Goal: Feedback & Contribution: Contribute content

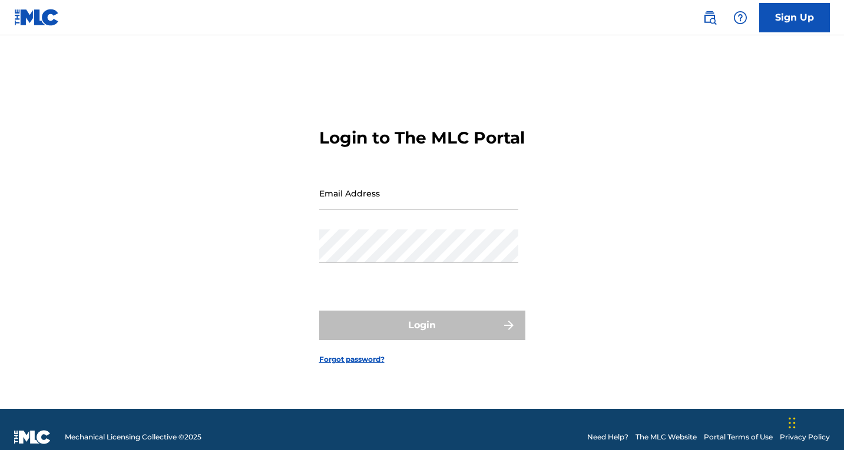
click at [398, 203] on input "Email Address" at bounding box center [418, 194] width 199 height 34
type input "[EMAIL_ADDRESS][DOMAIN_NAME]"
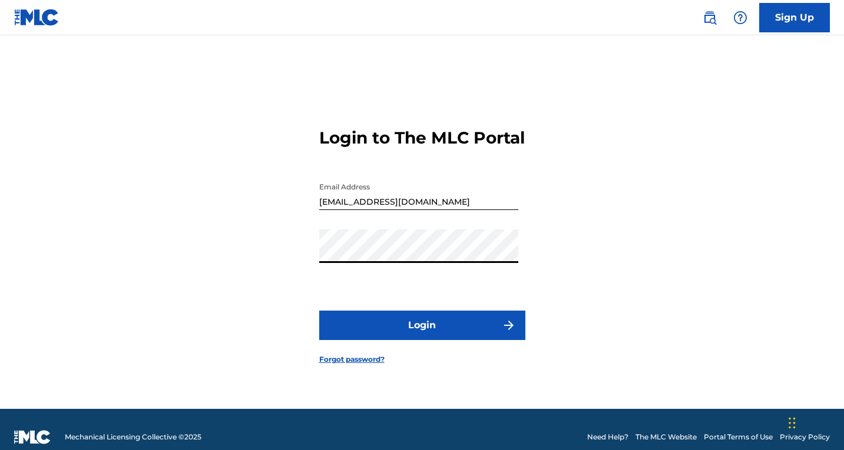
click at [380, 316] on form "Login to The MLC Portal Email Address corpeningmk529@gmail.com Password Login F…" at bounding box center [422, 237] width 206 height 344
click at [390, 326] on button "Login" at bounding box center [422, 325] width 206 height 29
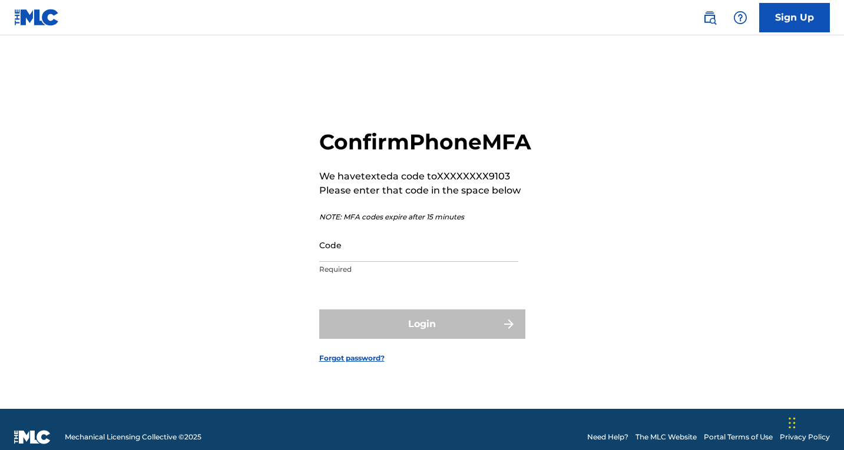
click at [406, 262] on input "Code" at bounding box center [418, 245] width 199 height 34
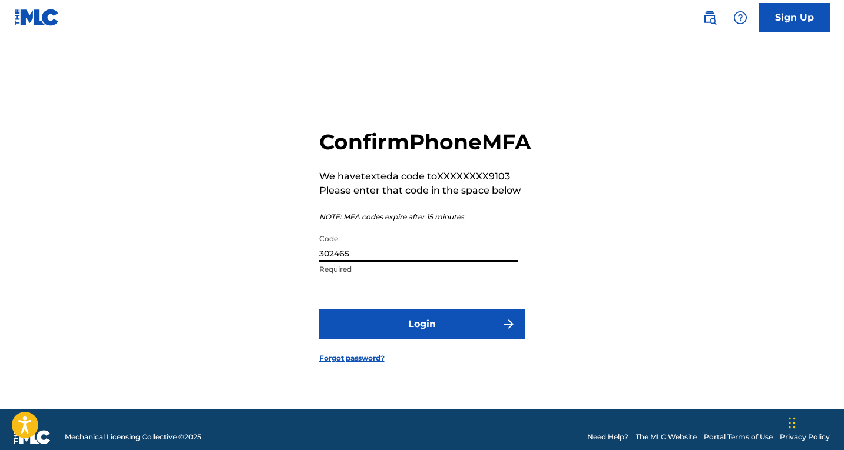
type input "302465"
click at [417, 337] on button "Login" at bounding box center [422, 324] width 206 height 29
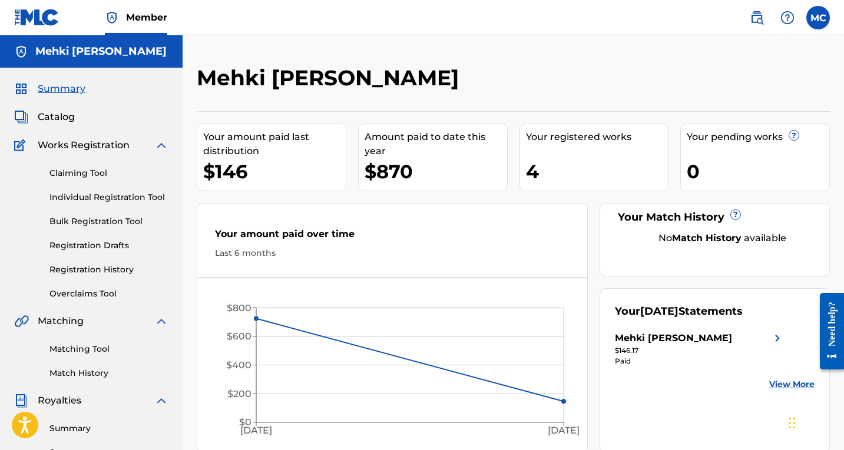
click at [162, 147] on img at bounding box center [161, 145] width 14 height 14
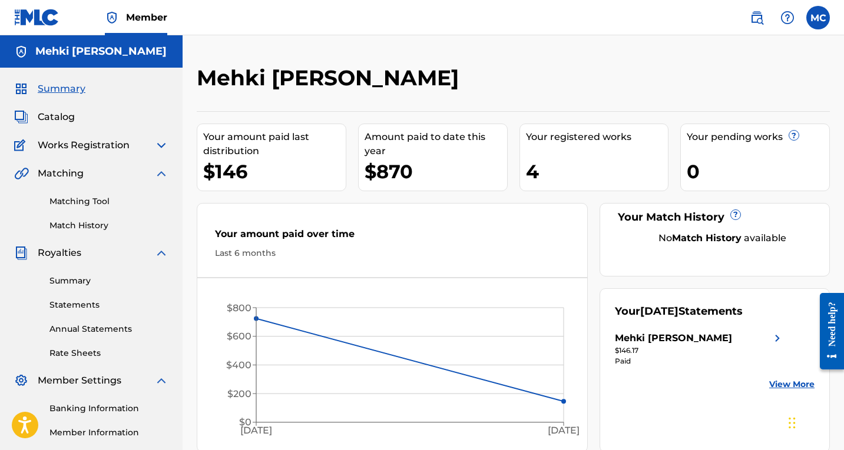
click at [59, 118] on span "Catalog" at bounding box center [56, 117] width 37 height 14
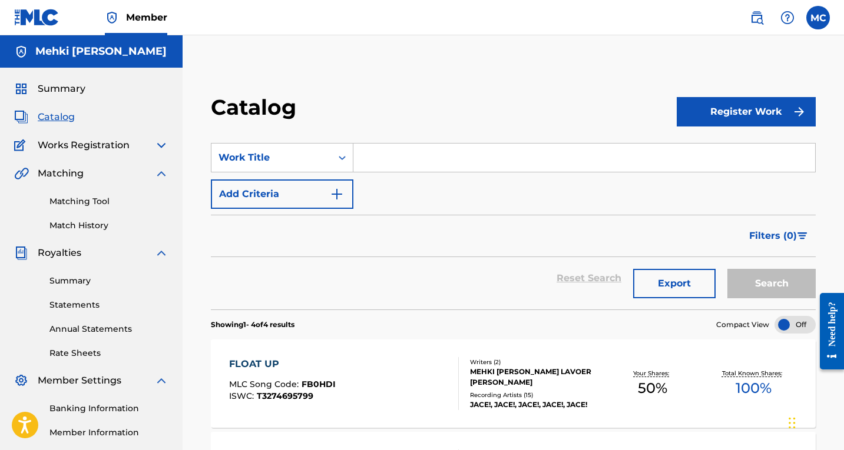
click at [716, 119] on button "Register Work" at bounding box center [746, 111] width 139 height 29
click at [712, 145] on link "Individual" at bounding box center [746, 150] width 139 height 28
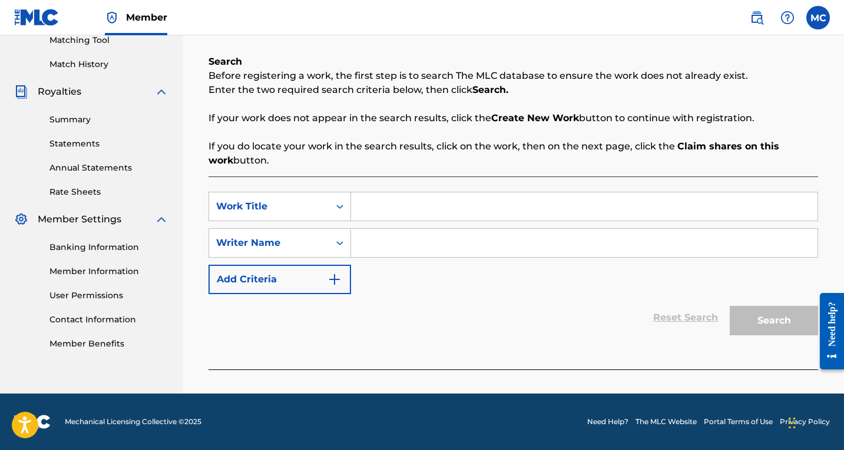
scroll to position [161, 0]
click at [439, 195] on input "Search Form" at bounding box center [584, 207] width 466 height 28
type input "Cartoon Network"
click at [432, 237] on input "Search Form" at bounding box center [584, 243] width 466 height 28
type input "Ricky Shanklin"
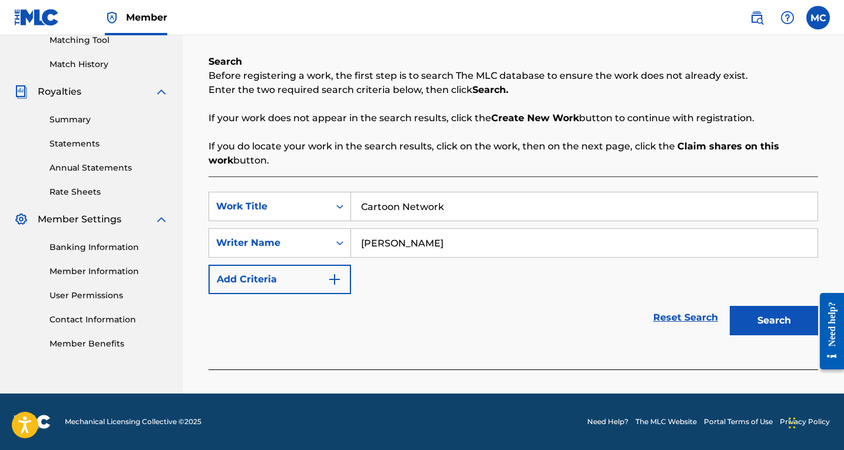
click at [744, 319] on button "Search" at bounding box center [774, 320] width 88 height 29
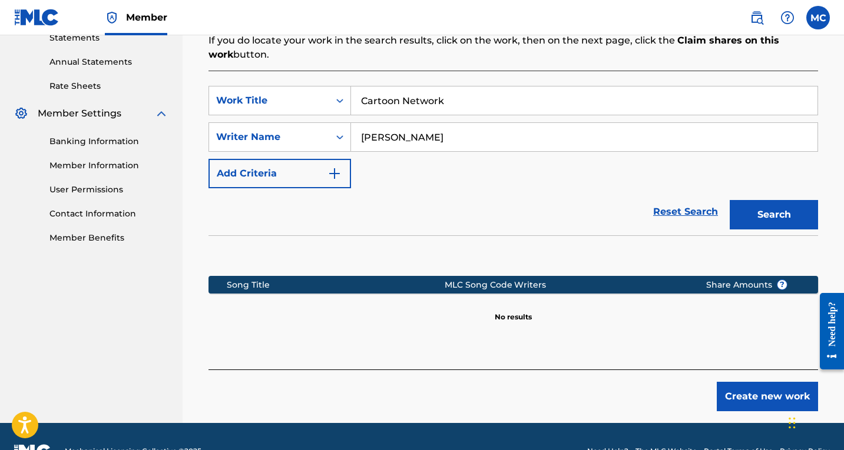
scroll to position [297, 0]
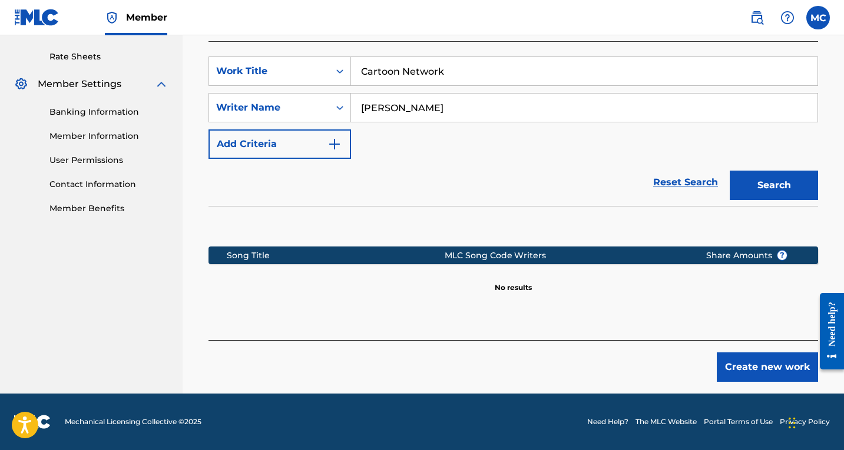
click at [764, 370] on button "Create new work" at bounding box center [767, 367] width 101 height 29
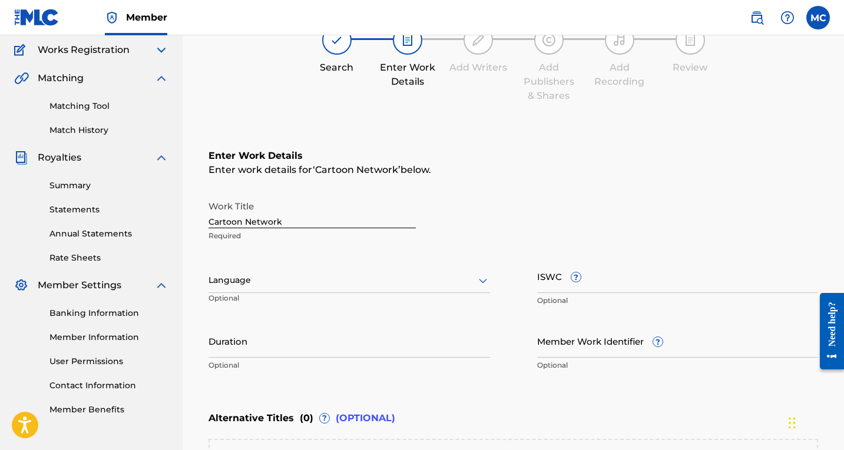
scroll to position [97, 0]
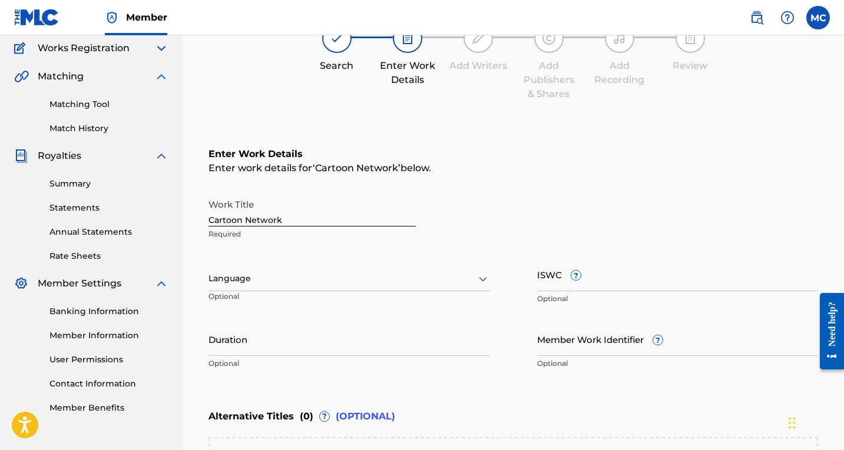
click at [290, 274] on div at bounding box center [348, 278] width 281 height 15
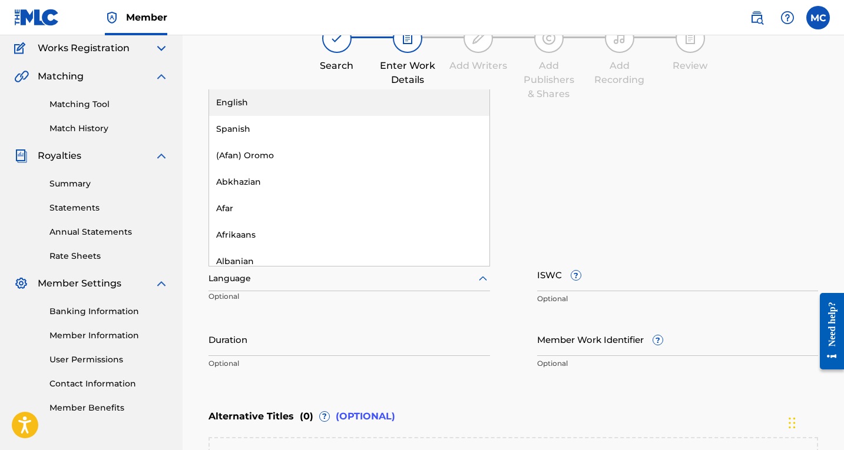
click at [276, 102] on div "English" at bounding box center [349, 102] width 280 height 26
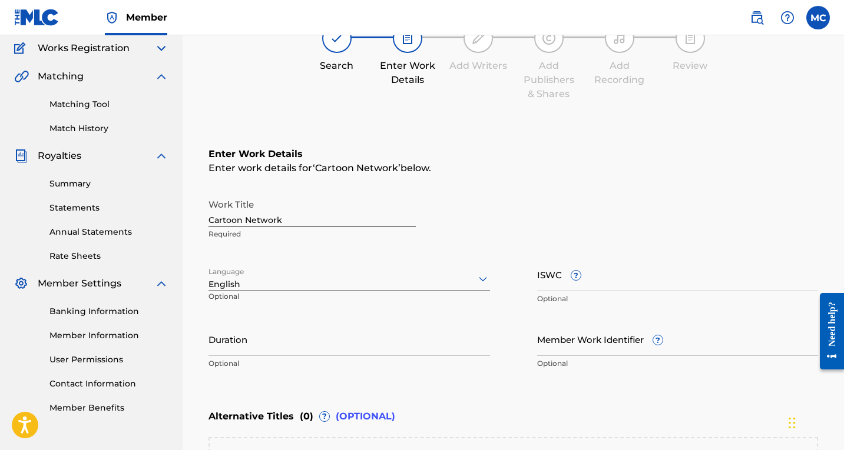
click at [280, 343] on input "Duration" at bounding box center [348, 340] width 281 height 34
type input "2"
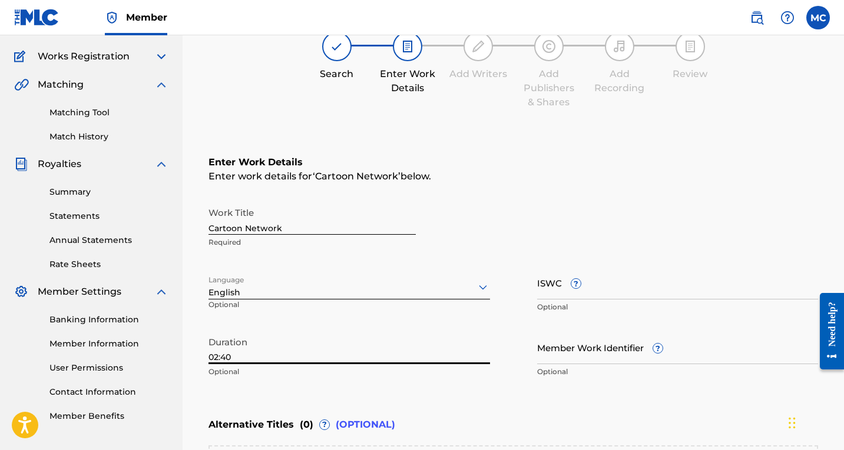
scroll to position [0, 0]
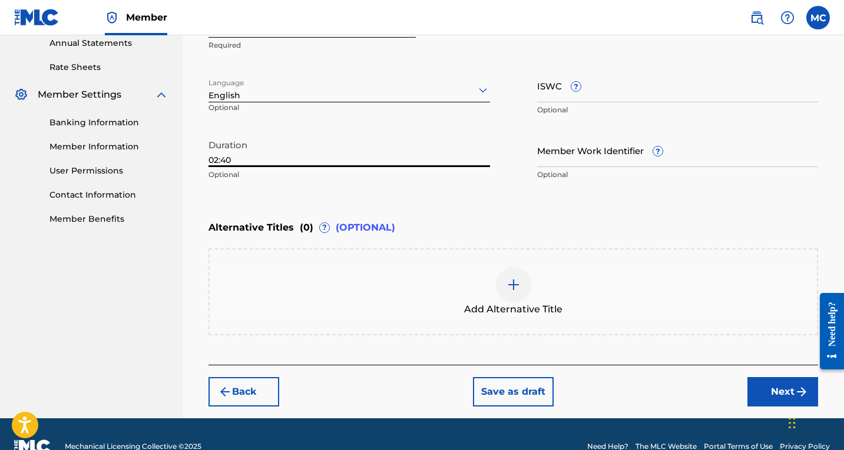
type input "02:40"
click at [766, 390] on button "Next" at bounding box center [782, 391] width 71 height 29
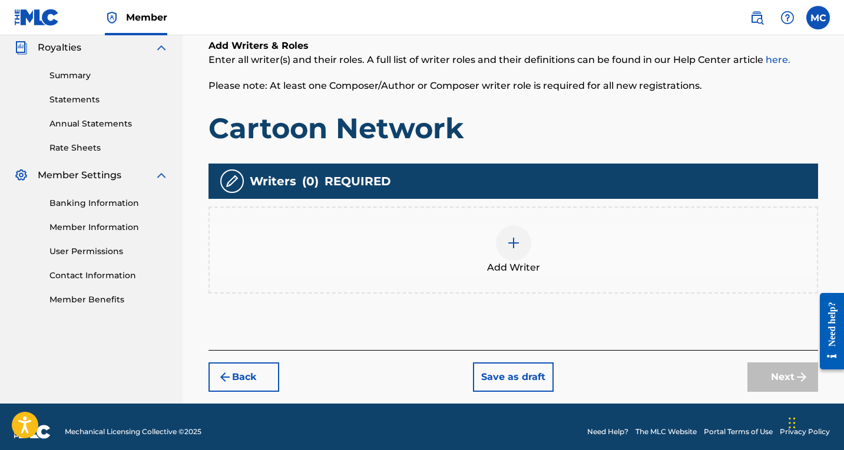
scroll to position [215, 0]
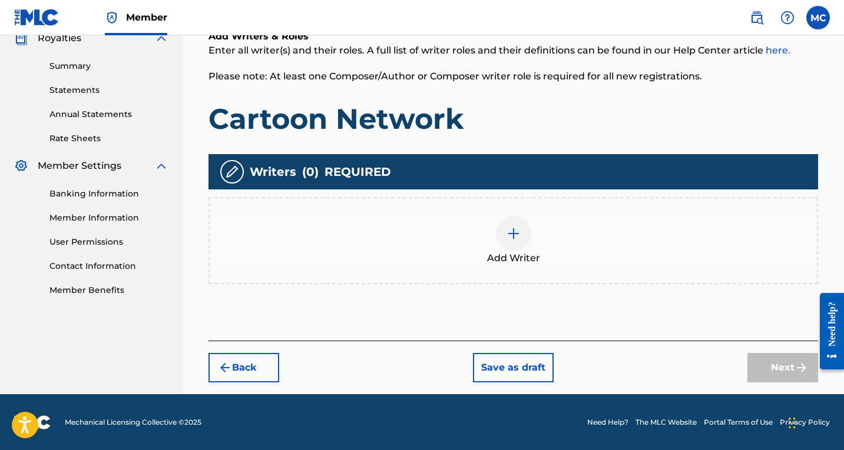
click at [503, 273] on div "Add Writer" at bounding box center [512, 240] width 609 height 87
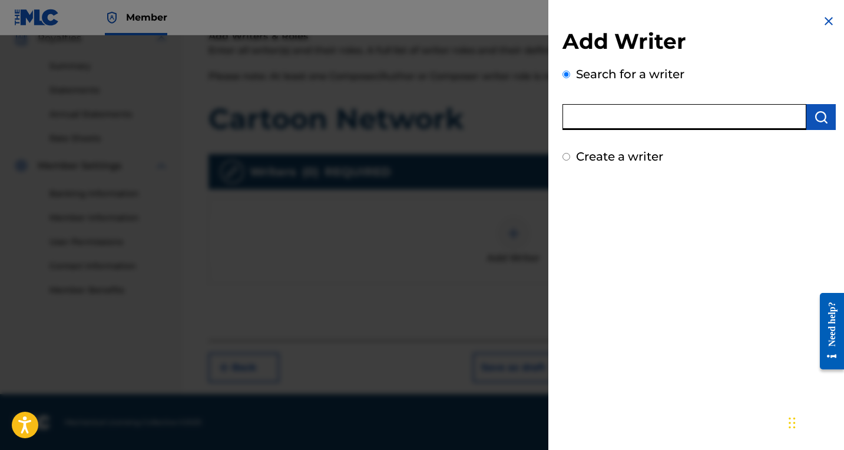
click at [632, 114] on input "text" at bounding box center [684, 117] width 244 height 26
type input "Mehki [PERSON_NAME]"
click at [814, 120] on img "submit" at bounding box center [821, 117] width 14 height 14
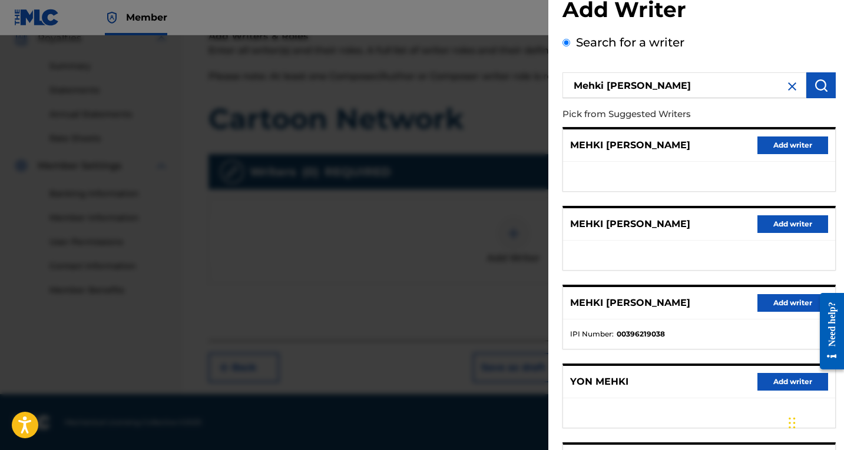
scroll to position [24, 0]
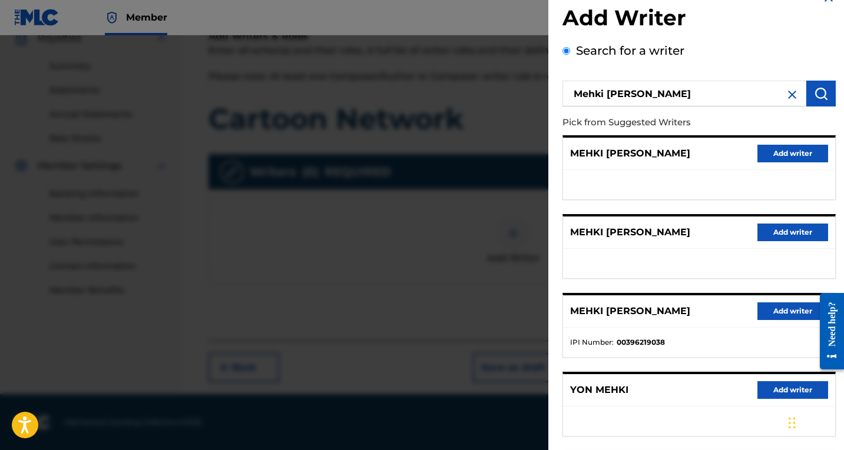
click at [770, 306] on button "Add writer" at bounding box center [792, 312] width 71 height 18
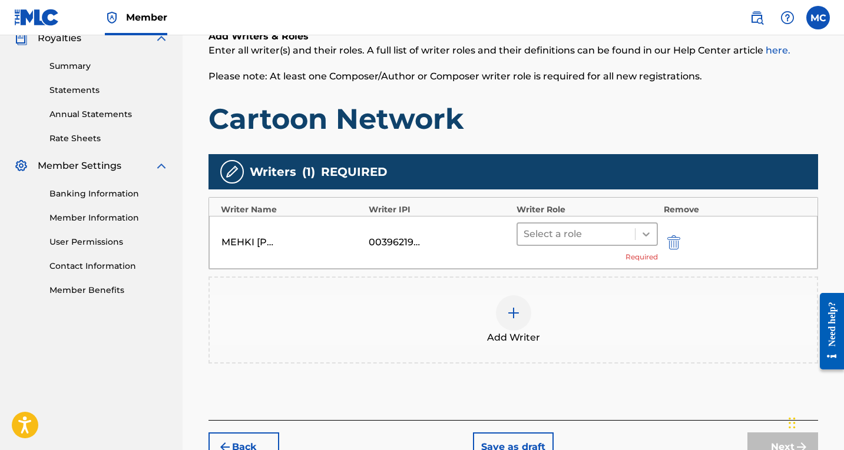
click at [644, 227] on div at bounding box center [645, 234] width 21 height 21
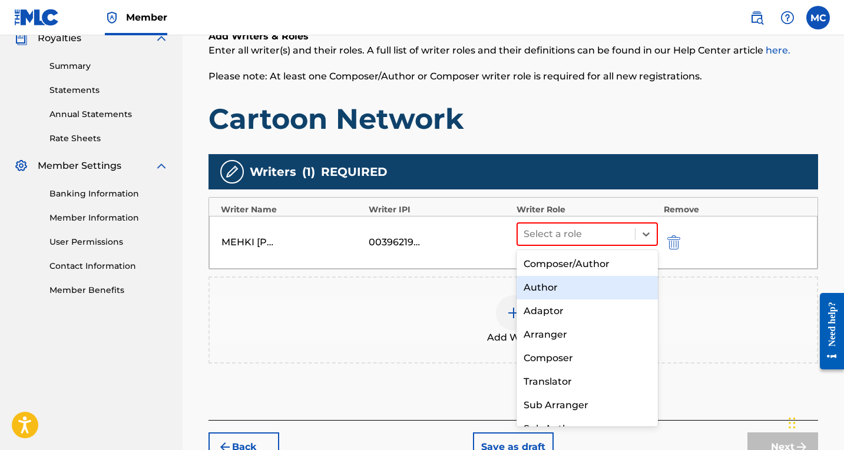
scroll to position [16, 0]
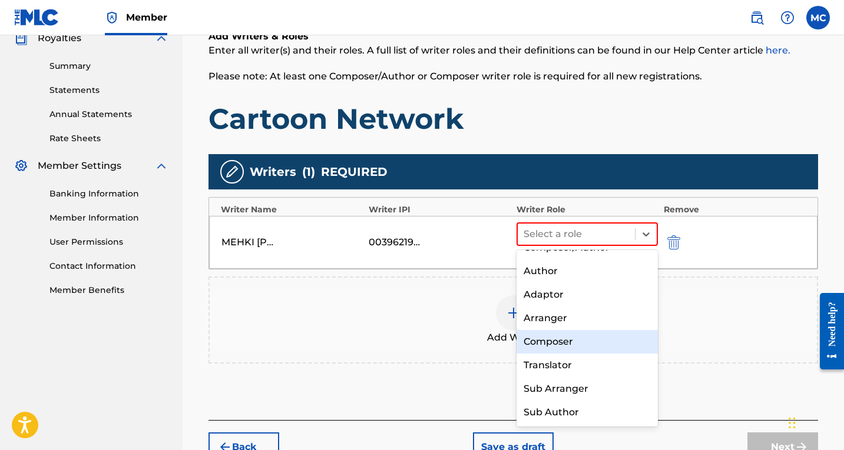
click at [561, 338] on div "Composer" at bounding box center [586, 342] width 141 height 24
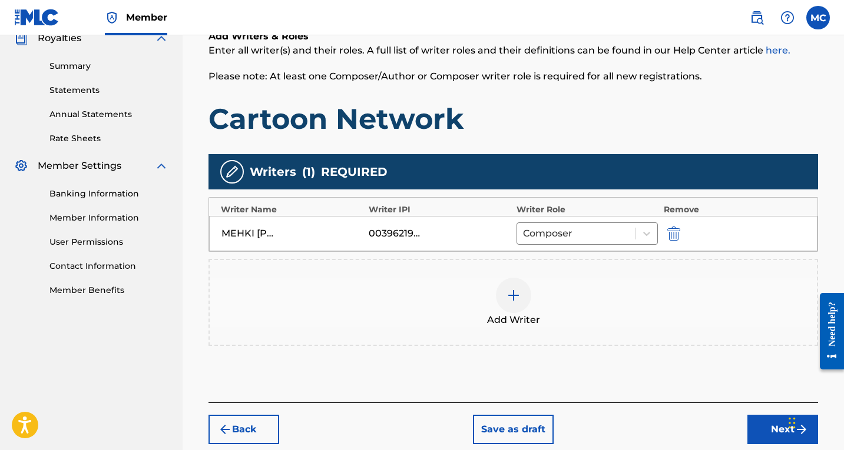
click at [525, 300] on div at bounding box center [513, 295] width 35 height 35
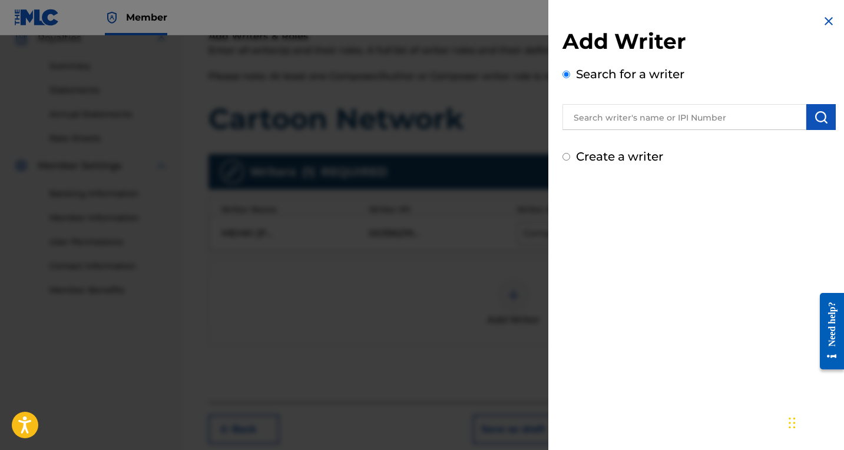
click at [678, 116] on input "text" at bounding box center [684, 117] width 244 height 26
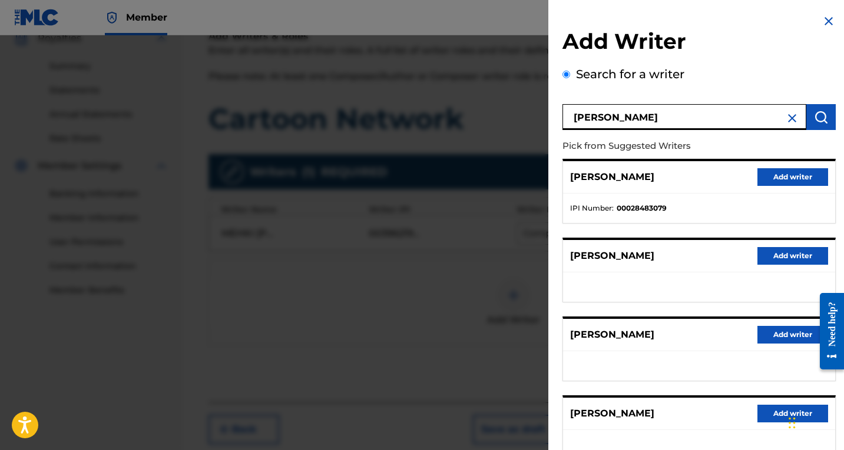
type input "ricky shanklin"
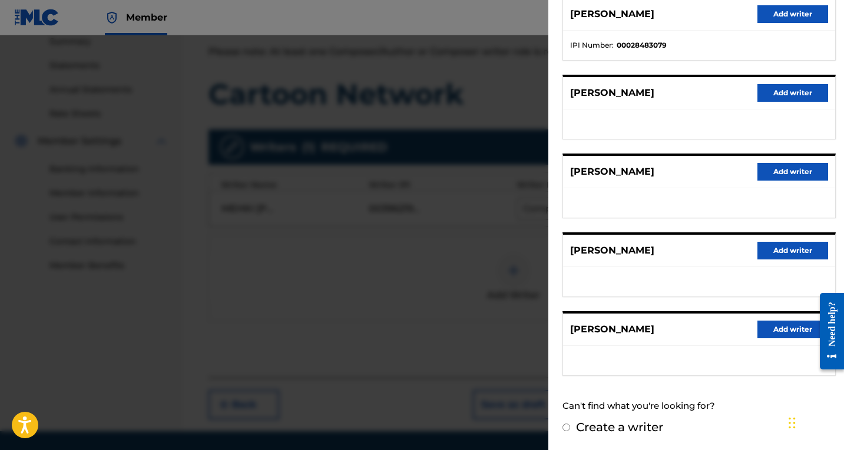
scroll to position [240, 0]
click at [780, 333] on button "Add writer" at bounding box center [792, 330] width 71 height 18
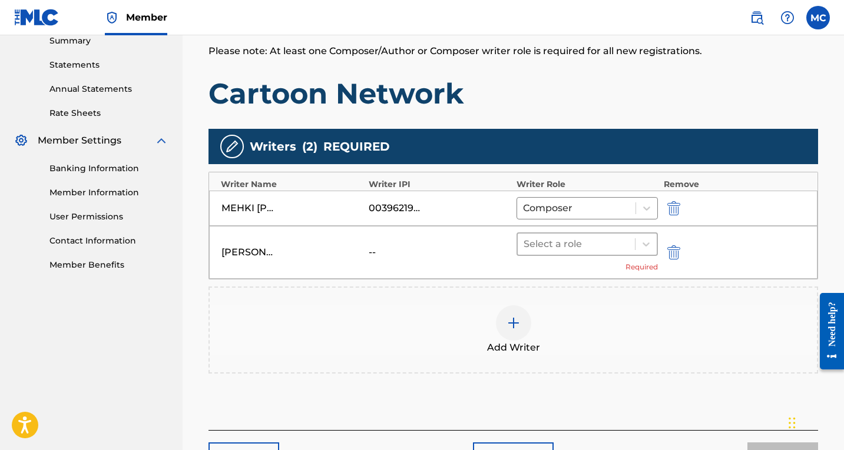
click at [599, 251] on div at bounding box center [575, 244] width 105 height 16
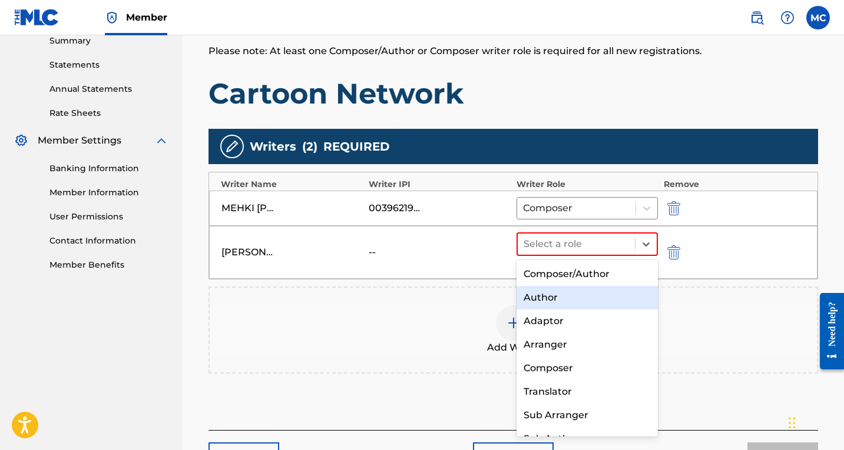
click at [569, 300] on div "Author" at bounding box center [586, 298] width 141 height 24
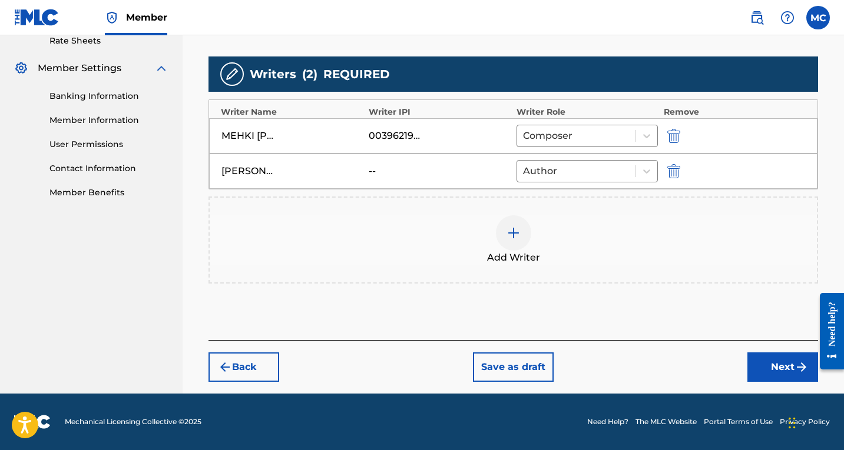
click at [783, 362] on button "Next" at bounding box center [782, 367] width 71 height 29
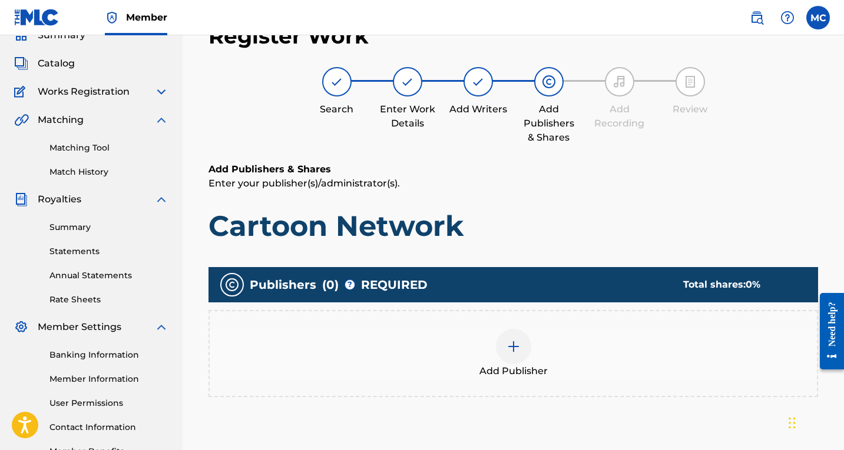
scroll to position [53, 0]
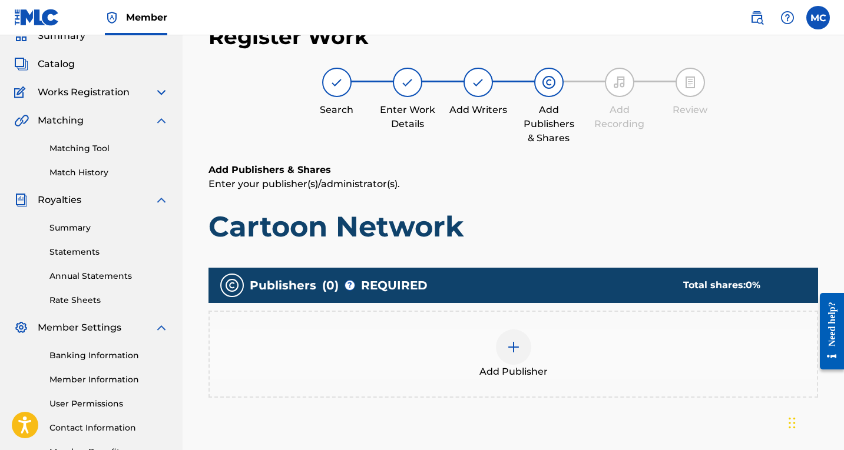
click at [498, 348] on div at bounding box center [513, 347] width 35 height 35
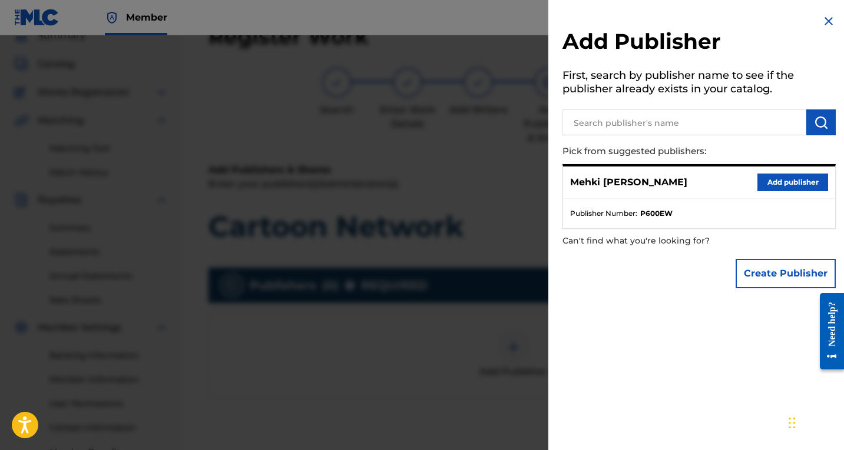
click at [781, 181] on button "Add publisher" at bounding box center [792, 183] width 71 height 18
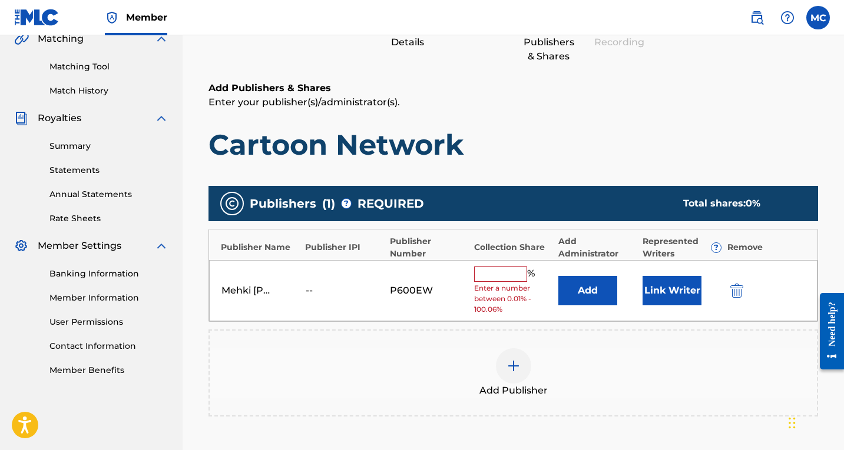
scroll to position [140, 0]
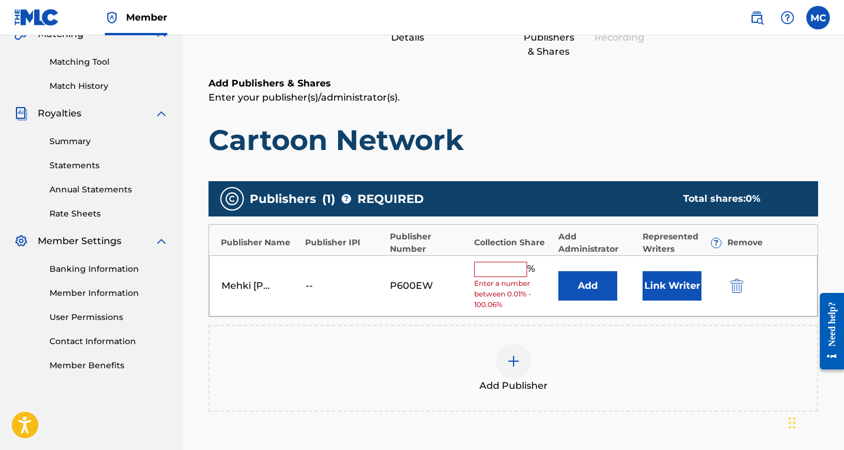
click at [490, 267] on input "text" at bounding box center [500, 269] width 53 height 15
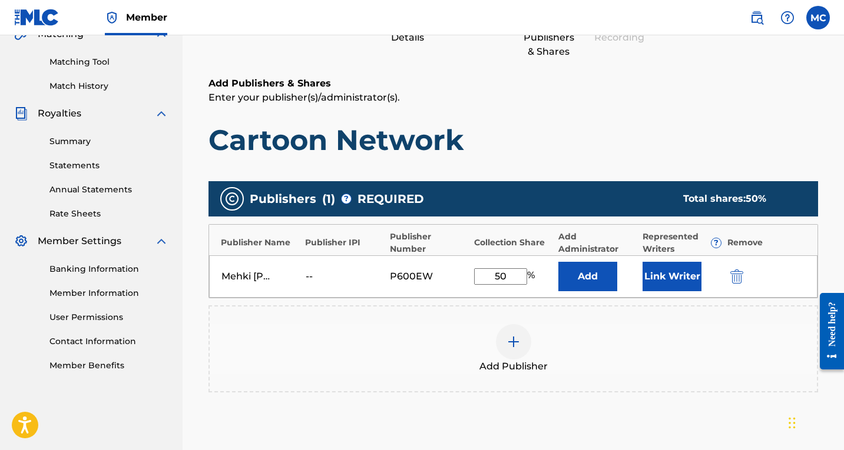
scroll to position [284, 0]
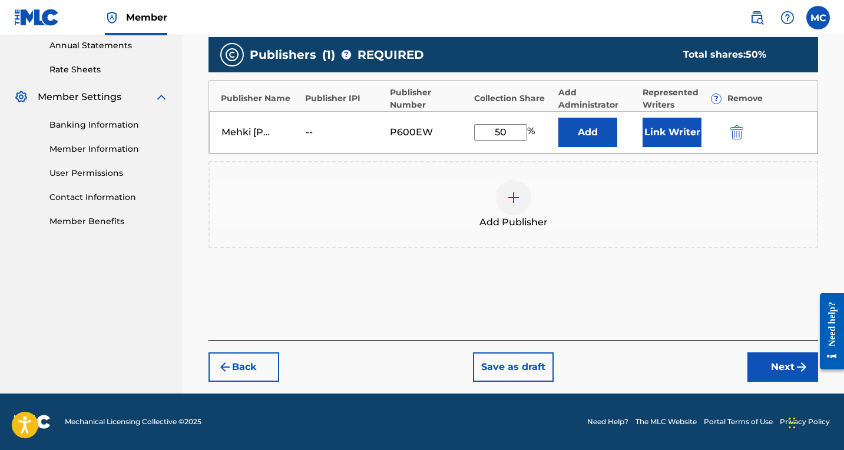
type input "50"
click at [769, 357] on button "Next" at bounding box center [782, 367] width 71 height 29
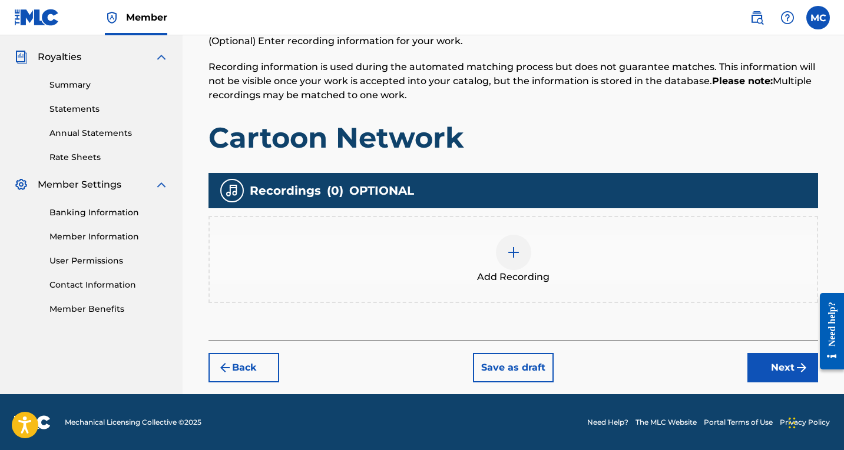
click at [791, 370] on button "Next" at bounding box center [782, 367] width 71 height 29
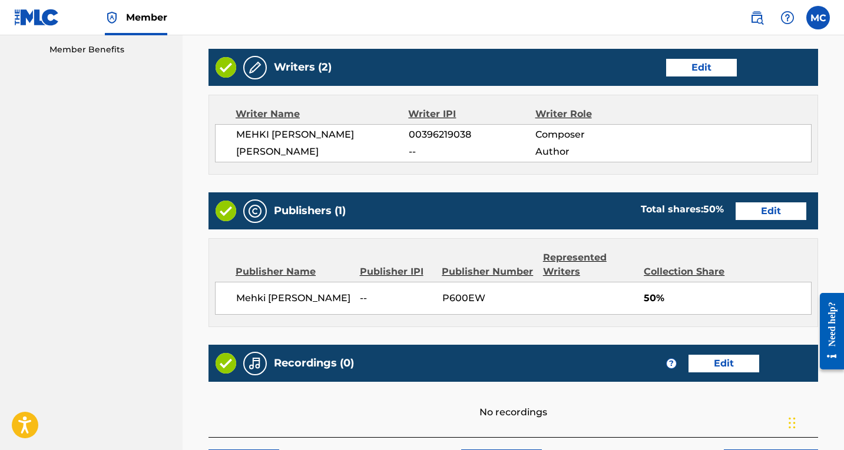
scroll to position [552, 0]
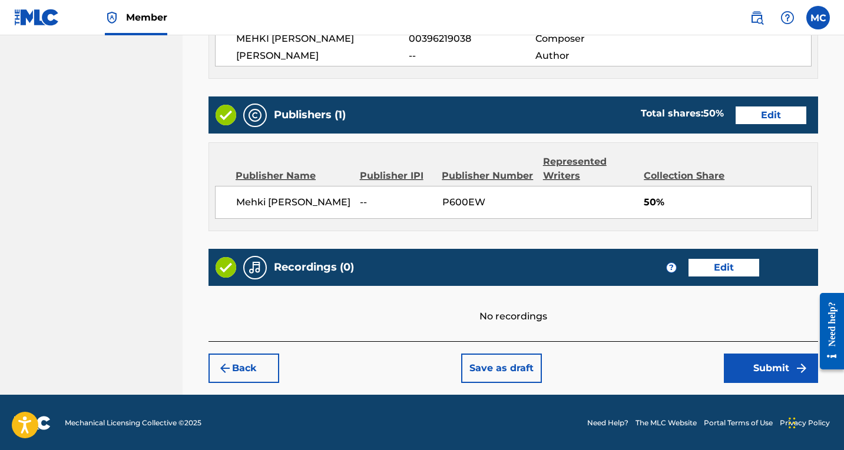
click at [748, 366] on button "Submit" at bounding box center [771, 368] width 94 height 29
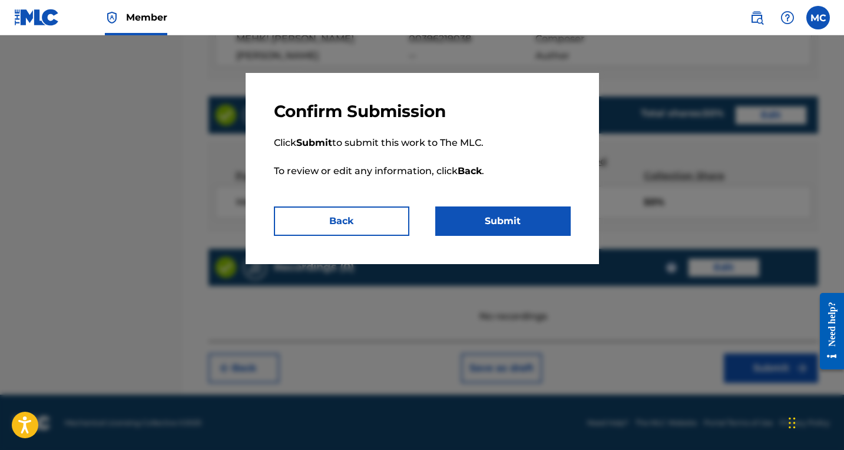
click at [547, 223] on button "Submit" at bounding box center [502, 221] width 135 height 29
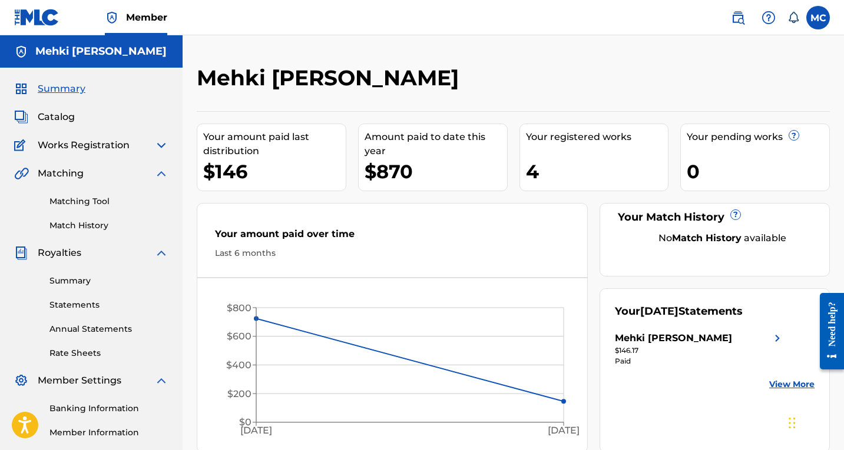
click at [55, 121] on span "Catalog" at bounding box center [56, 117] width 37 height 14
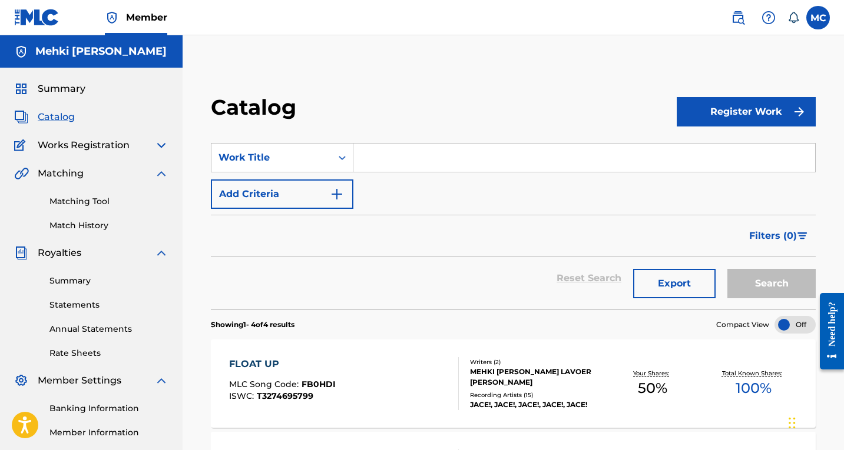
scroll to position [71, 0]
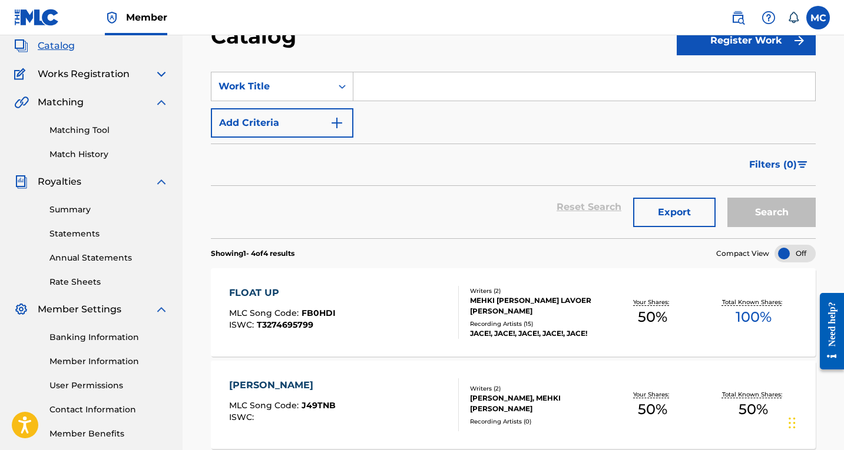
click at [159, 184] on img at bounding box center [161, 182] width 14 height 14
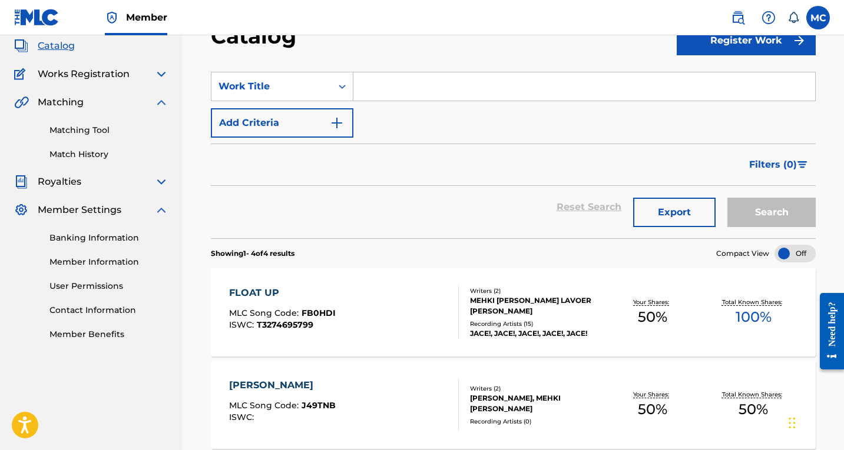
scroll to position [0, 0]
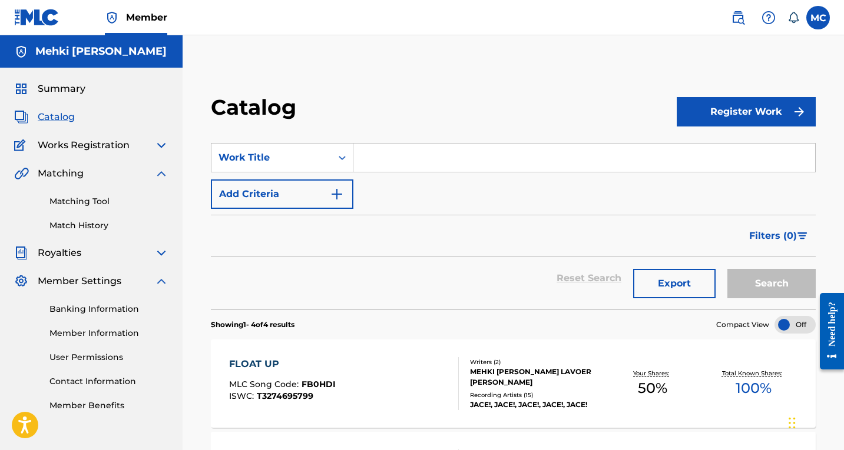
click at [156, 147] on img at bounding box center [161, 145] width 14 height 14
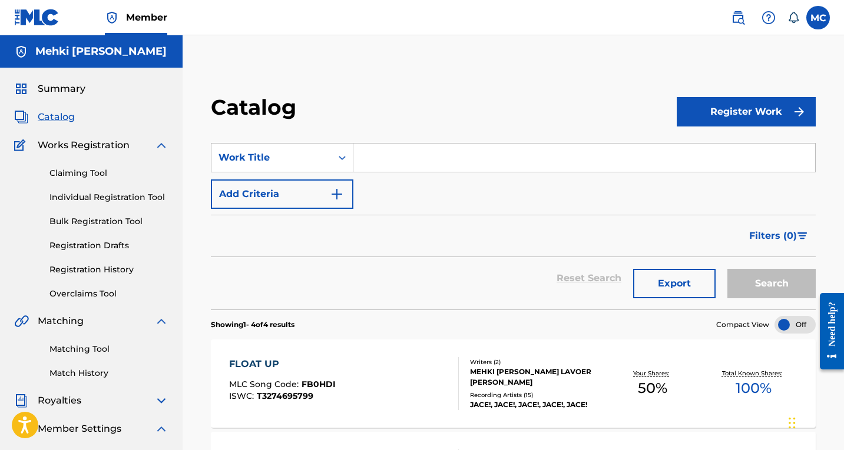
click at [102, 194] on link "Individual Registration Tool" at bounding box center [108, 197] width 119 height 12
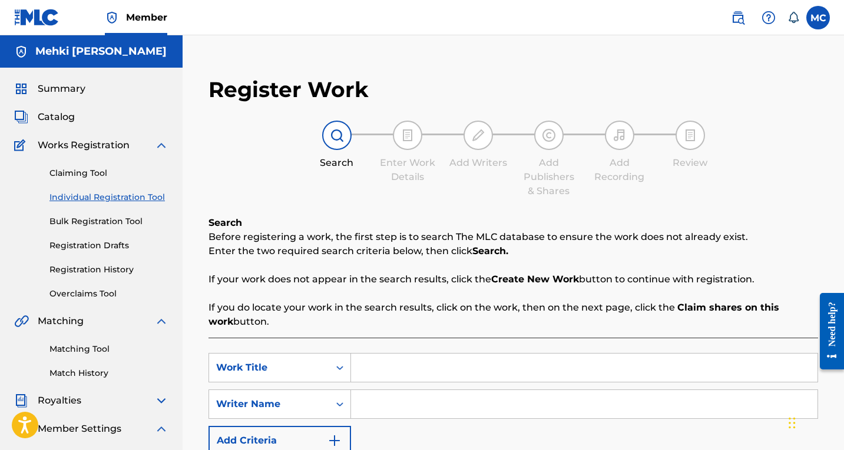
click at [104, 223] on link "Bulk Registration Tool" at bounding box center [108, 222] width 119 height 12
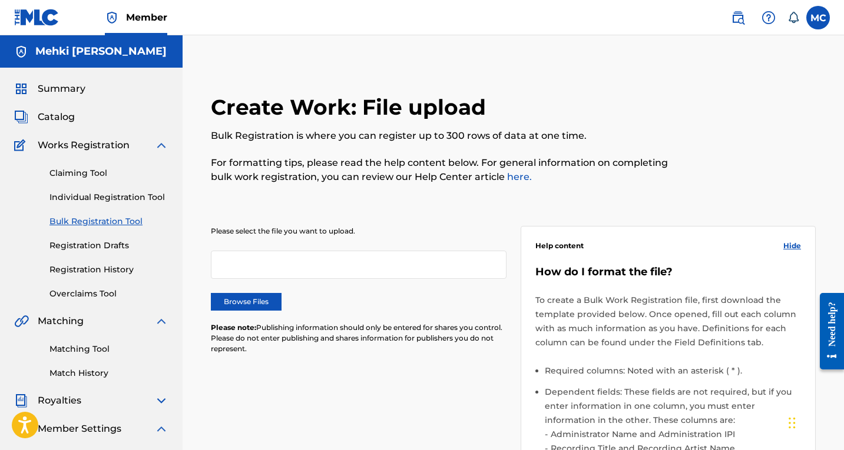
click at [105, 238] on div "Claiming Tool Individual Registration Tool Bulk Registration Tool Registration …" at bounding box center [91, 226] width 154 height 148
click at [103, 246] on link "Registration Drafts" at bounding box center [108, 246] width 119 height 12
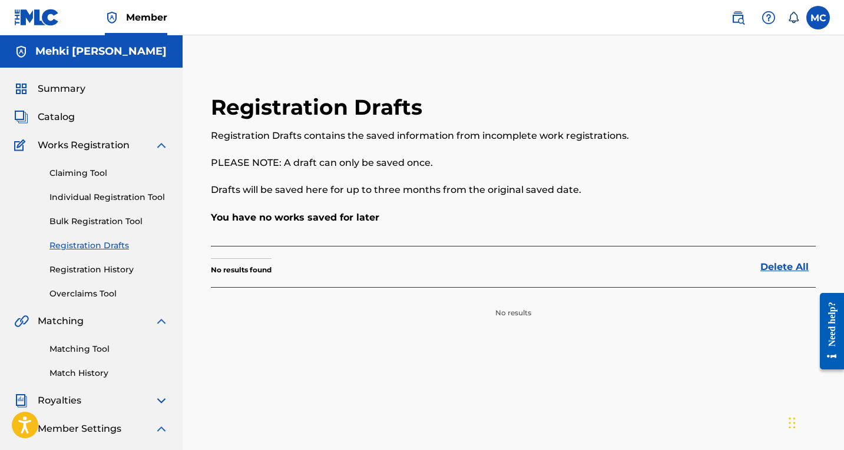
click at [92, 165] on div "Claiming Tool Individual Registration Tool Bulk Registration Tool Registration …" at bounding box center [91, 226] width 154 height 148
click at [91, 173] on link "Claiming Tool" at bounding box center [108, 173] width 119 height 12
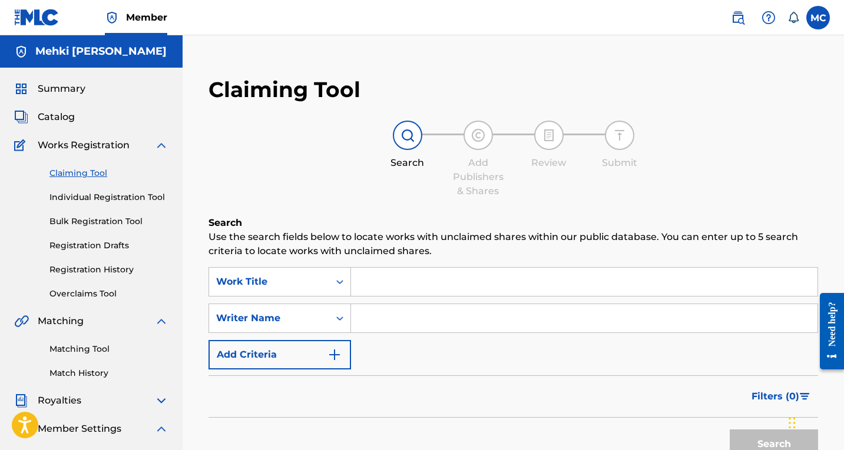
click at [105, 201] on link "Individual Registration Tool" at bounding box center [108, 197] width 119 height 12
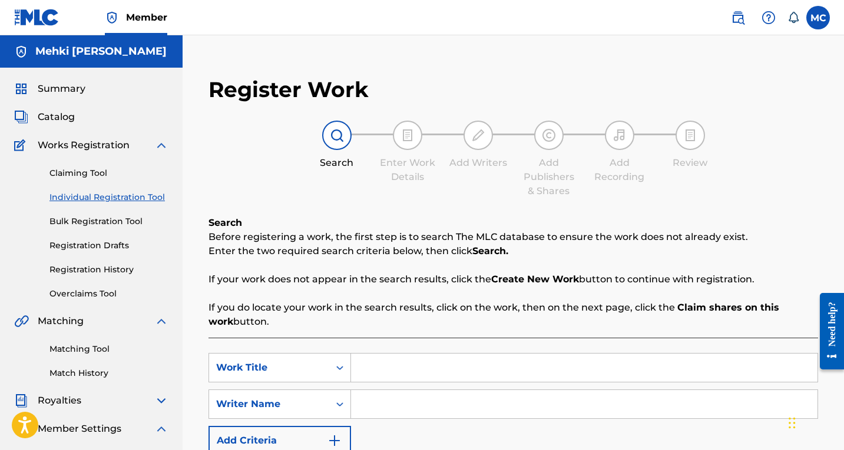
click at [115, 226] on link "Bulk Registration Tool" at bounding box center [108, 222] width 119 height 12
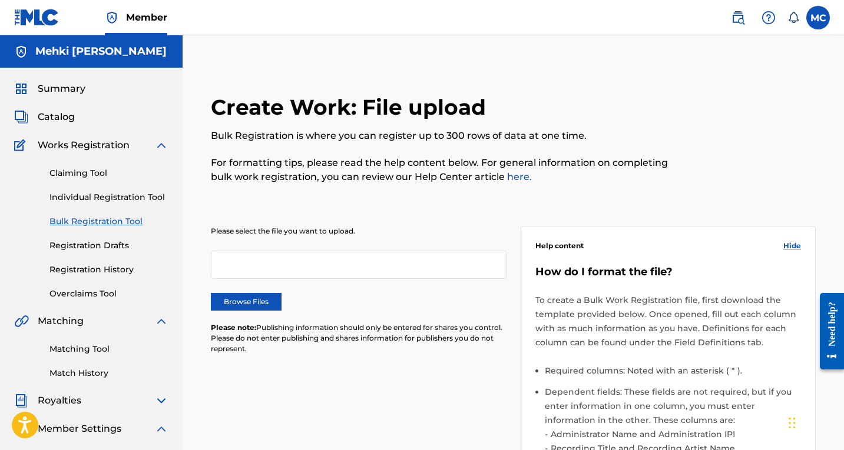
click at [114, 254] on div "Claiming Tool Individual Registration Tool Bulk Registration Tool Registration …" at bounding box center [91, 226] width 154 height 148
click at [107, 244] on link "Registration Drafts" at bounding box center [108, 246] width 119 height 12
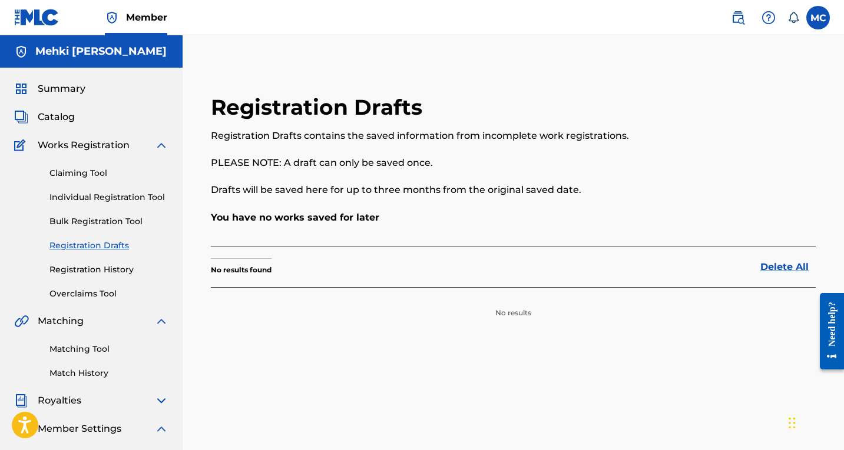
click at [104, 264] on link "Registration History" at bounding box center [108, 270] width 119 height 12
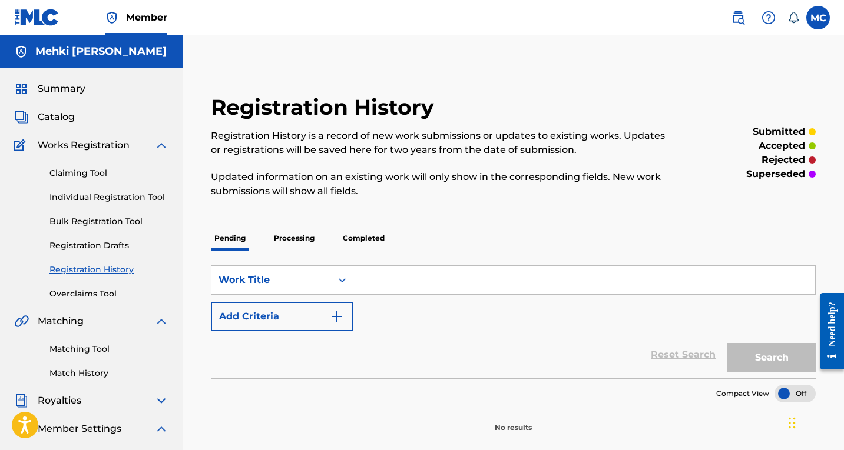
click at [63, 121] on span "Catalog" at bounding box center [56, 117] width 37 height 14
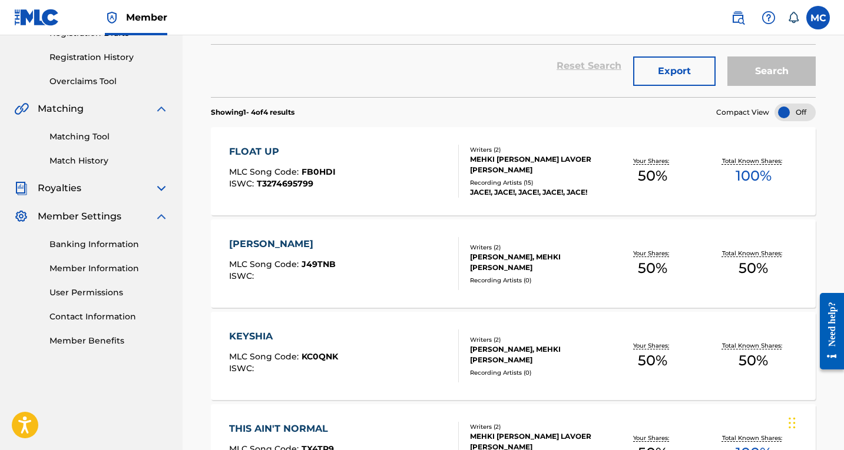
scroll to position [229, 0]
